Goal: Information Seeking & Learning: Learn about a topic

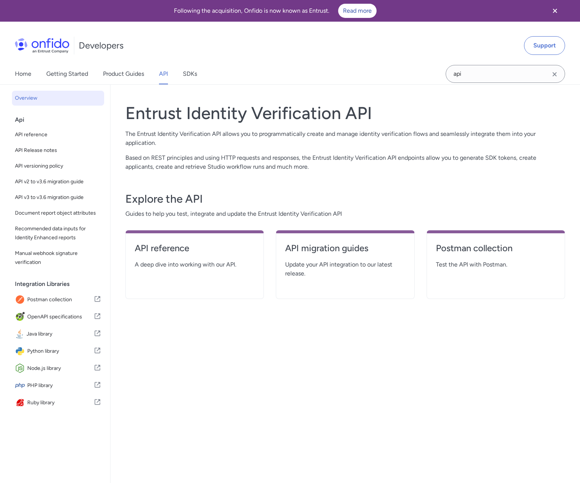
click at [320, 347] on div "Entrust Identity Verification API The Entrust Identity Verification API allows …" at bounding box center [345, 298] width 440 height 408
click at [150, 247] on h4 "API reference" at bounding box center [195, 248] width 120 height 12
select select "http"
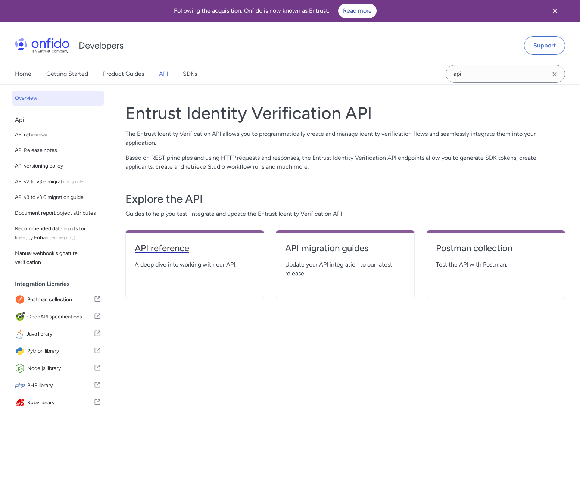
select select "http"
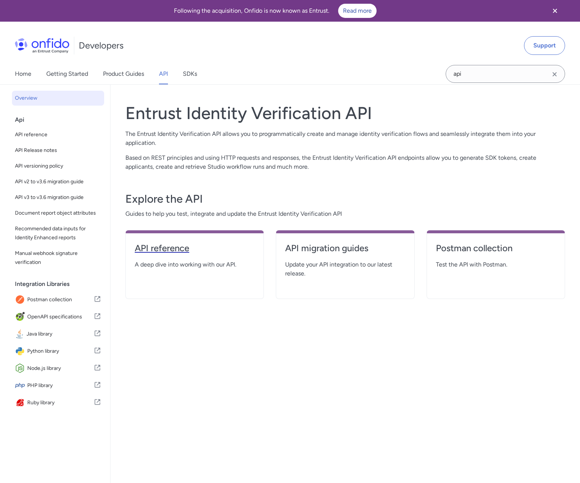
select select "http"
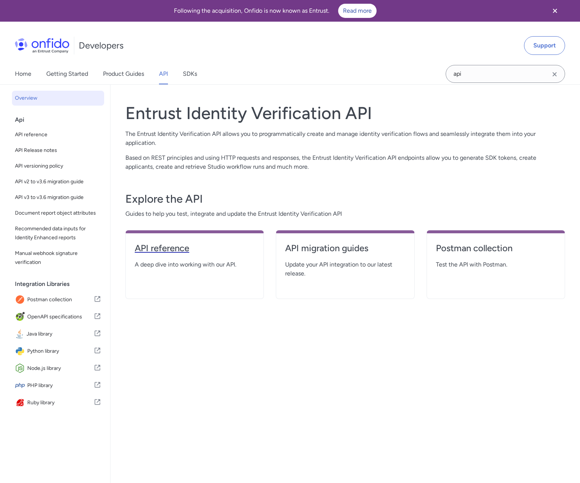
select select "http"
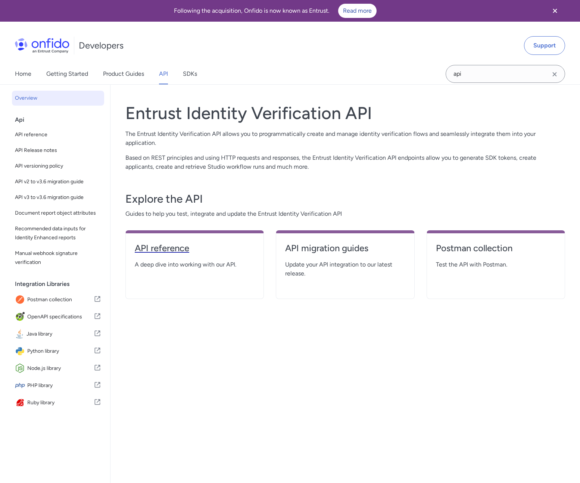
select select "http"
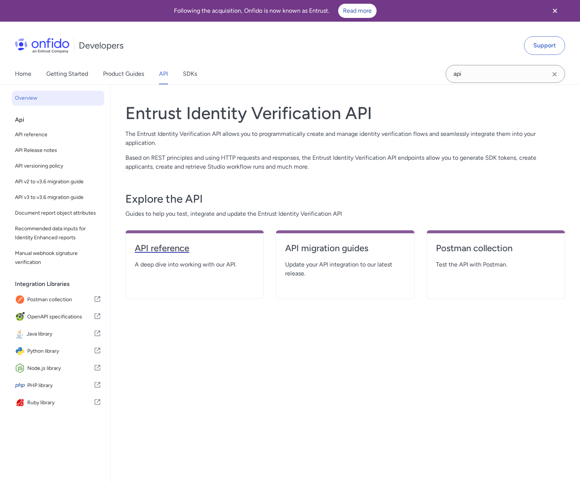
select select "http"
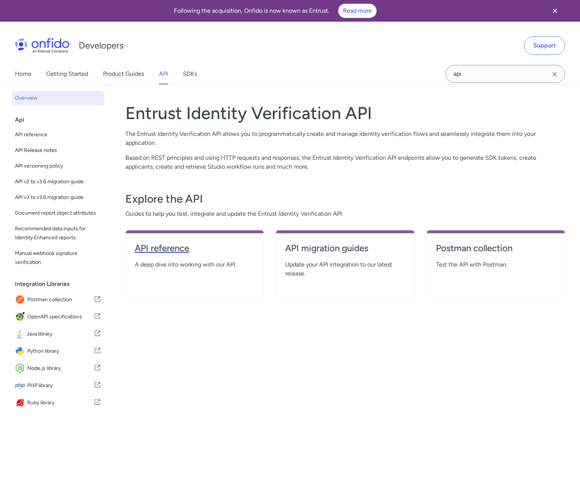
select select "http"
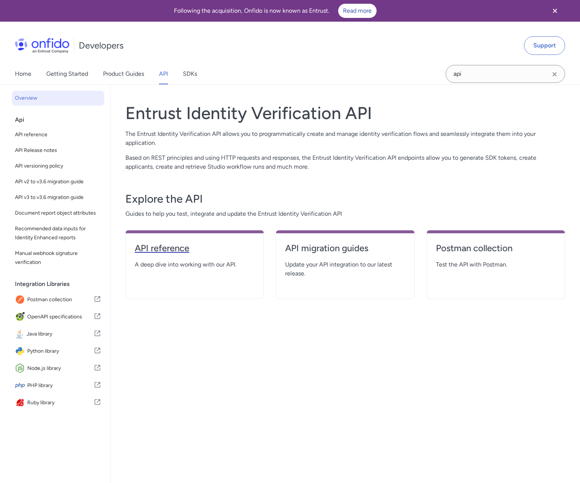
select select "http"
